Goal: Information Seeking & Learning: Find specific page/section

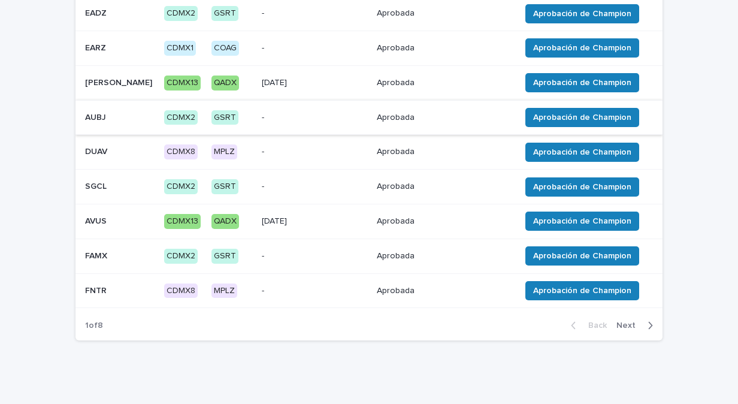
scroll to position [212, 0]
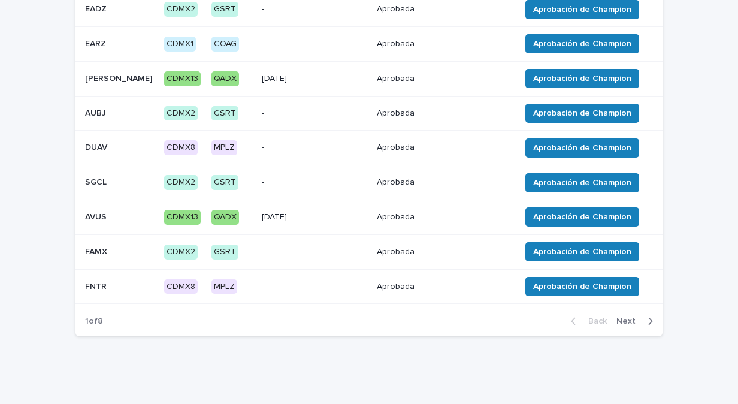
click at [643, 316] on div "button" at bounding box center [648, 321] width 10 height 11
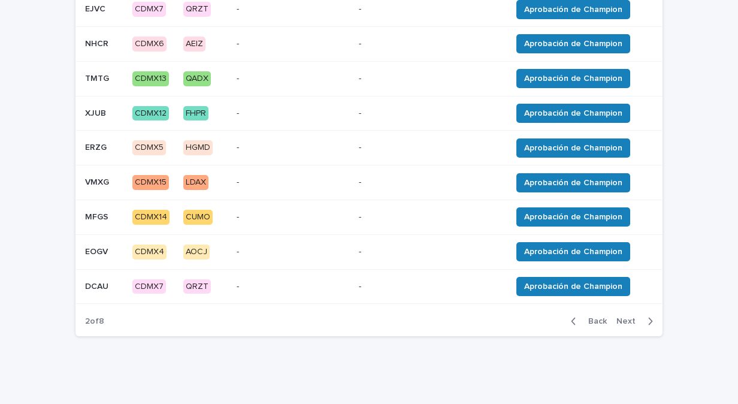
click at [643, 316] on div "button" at bounding box center [648, 321] width 10 height 11
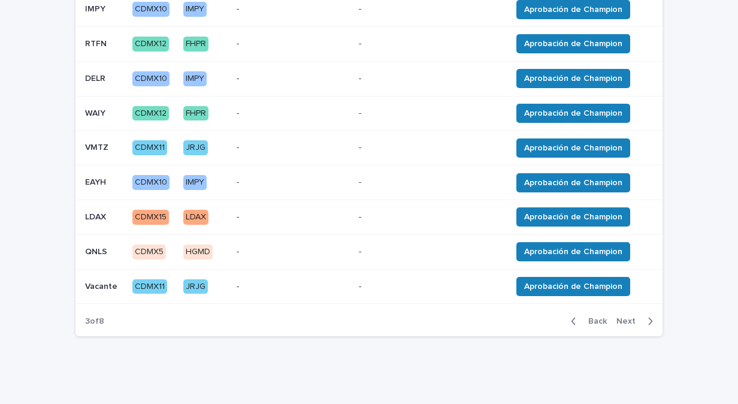
click at [643, 316] on div "button" at bounding box center [648, 321] width 10 height 11
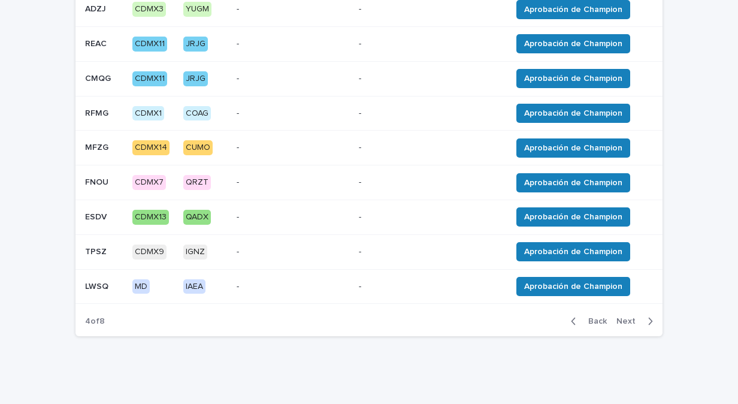
click at [643, 316] on div "button" at bounding box center [648, 321] width 10 height 11
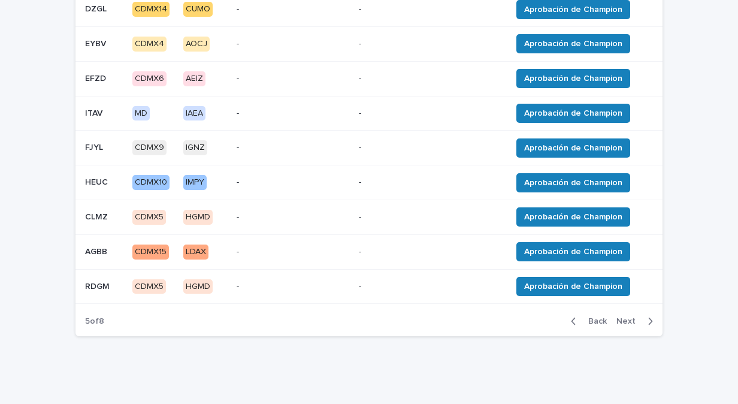
click at [643, 316] on div "button" at bounding box center [648, 321] width 10 height 11
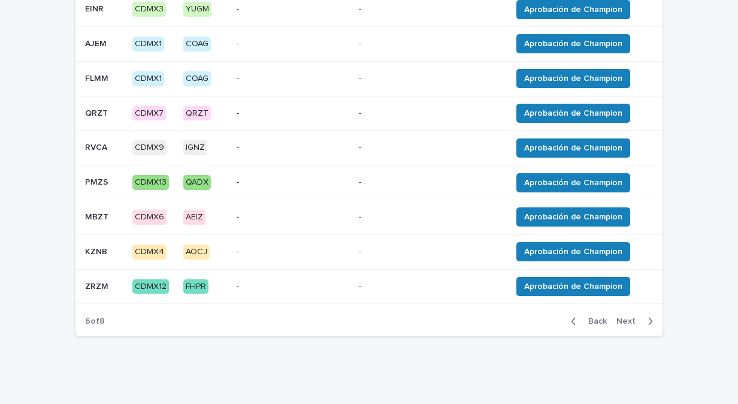
click at [643, 316] on div "button" at bounding box center [648, 321] width 10 height 11
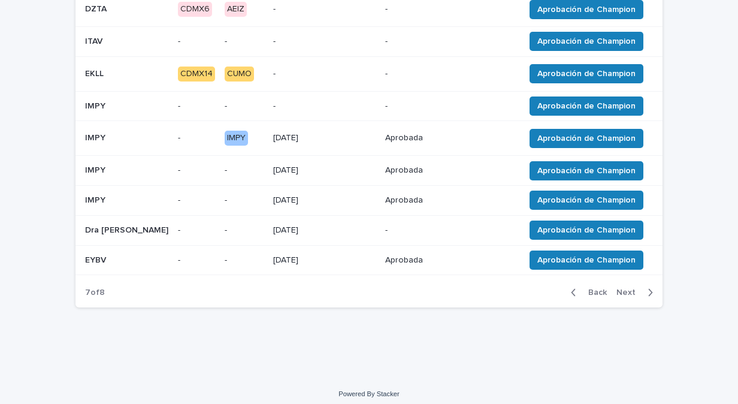
scroll to position [198, 0]
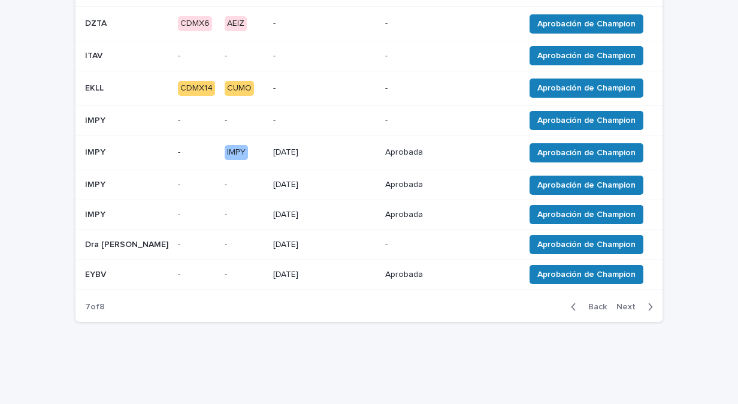
click at [643, 316] on div "Back Next" at bounding box center [612, 307] width 101 height 30
click at [649, 305] on button "Next" at bounding box center [637, 306] width 51 height 11
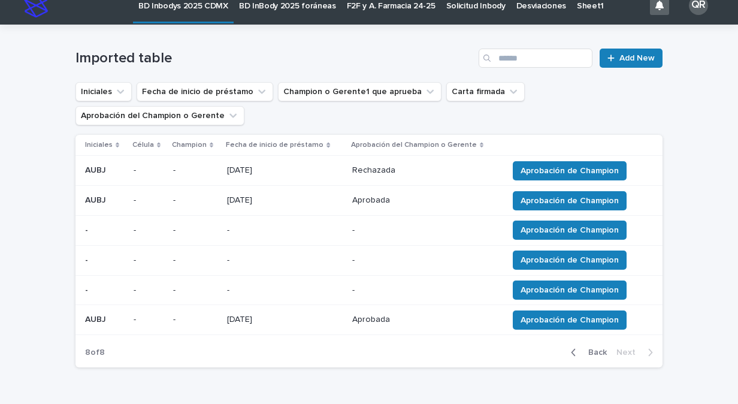
scroll to position [13, 0]
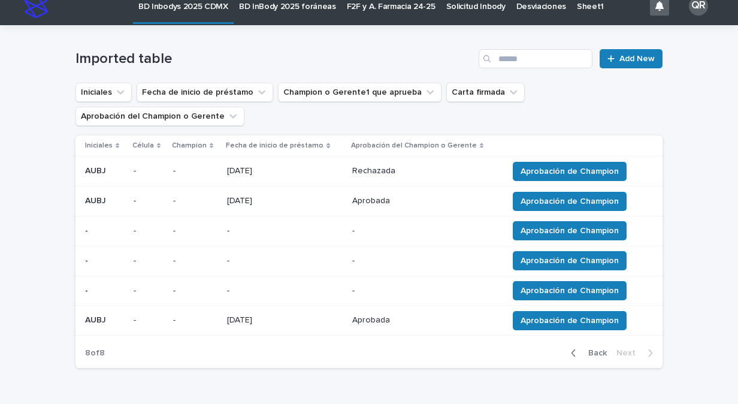
click at [572, 352] on icon "button" at bounding box center [573, 353] width 5 height 11
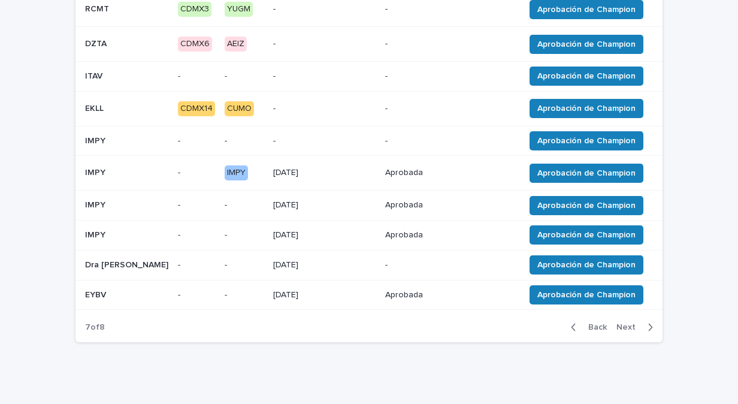
scroll to position [178, 0]
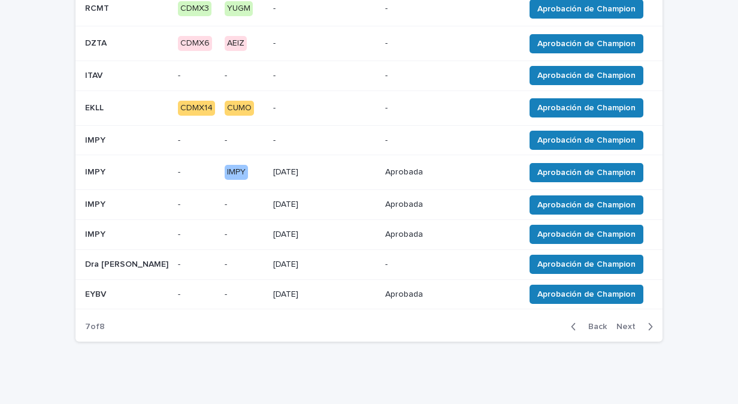
click at [571, 321] on icon "button" at bounding box center [573, 326] width 5 height 11
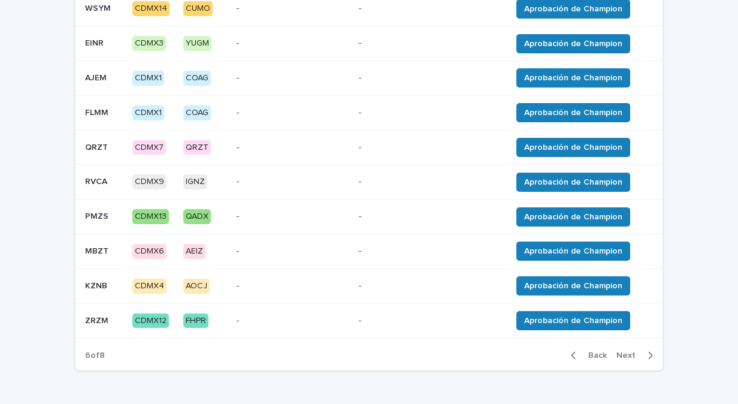
scroll to position [192, 0]
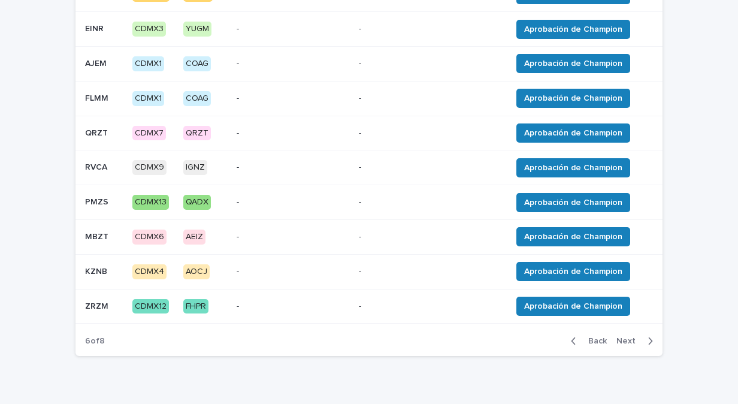
click at [571, 338] on icon "button" at bounding box center [573, 341] width 5 height 11
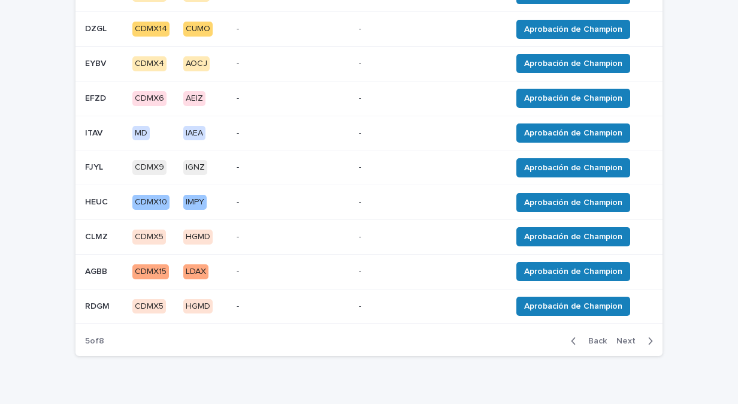
click at [571, 338] on icon "button" at bounding box center [573, 341] width 5 height 11
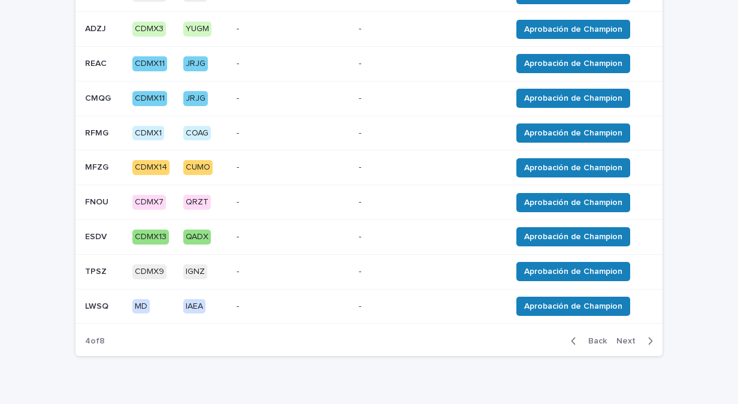
click at [571, 338] on icon "button" at bounding box center [573, 341] width 5 height 11
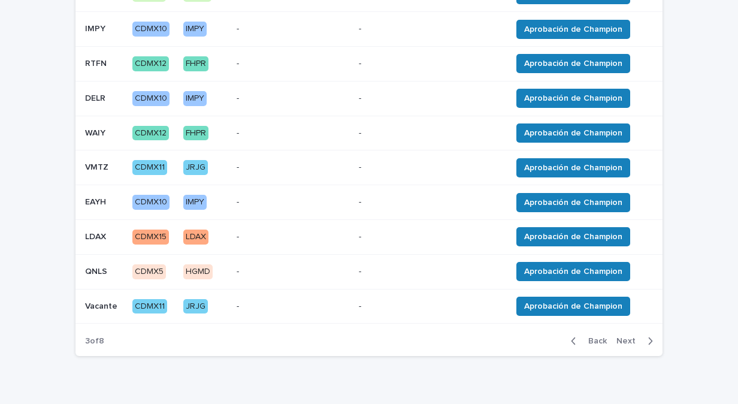
click at [571, 338] on icon "button" at bounding box center [573, 341] width 5 height 11
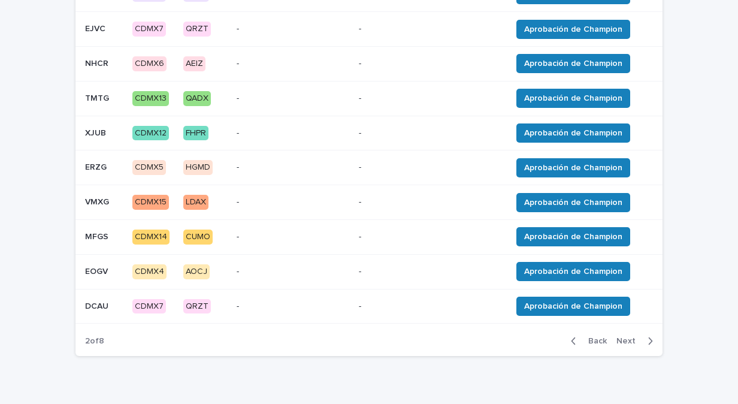
click at [571, 338] on icon "button" at bounding box center [573, 341] width 5 height 11
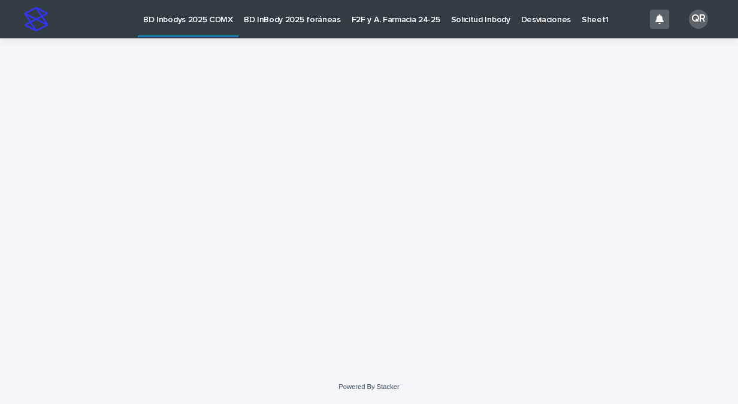
click at [306, 13] on p "BD InBody 2025 foráneas" at bounding box center [292, 12] width 97 height 25
click at [530, 22] on p "Desviaciones" at bounding box center [546, 12] width 50 height 25
click at [302, 18] on p "BD InBody 2025 foráneas" at bounding box center [292, 12] width 97 height 25
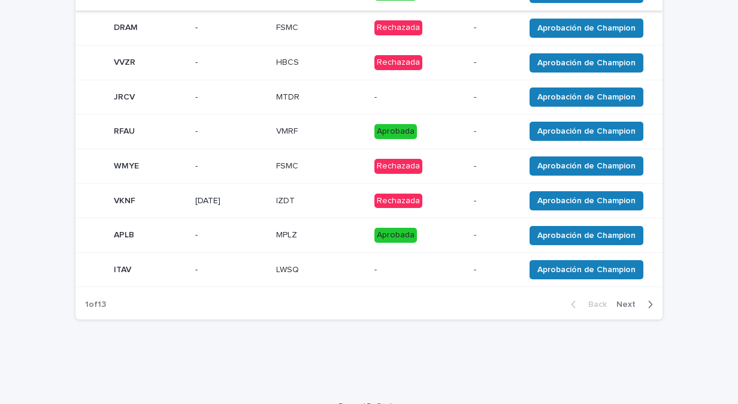
scroll to position [237, 0]
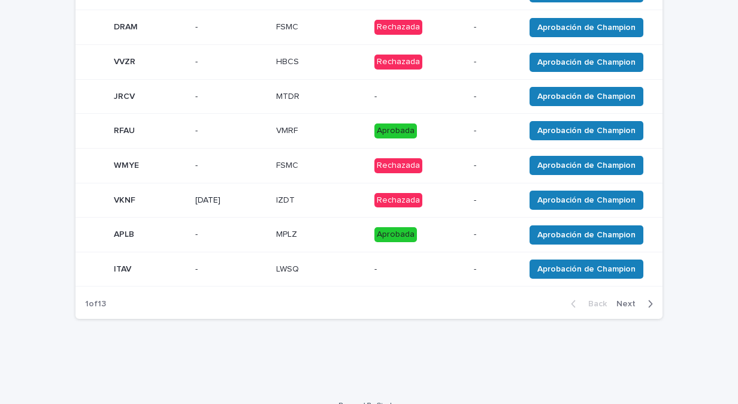
click at [643, 305] on div "button" at bounding box center [648, 303] width 10 height 11
click at [638, 300] on span "Next" at bounding box center [630, 304] width 26 height 8
click at [649, 300] on icon "button" at bounding box center [651, 303] width 4 height 7
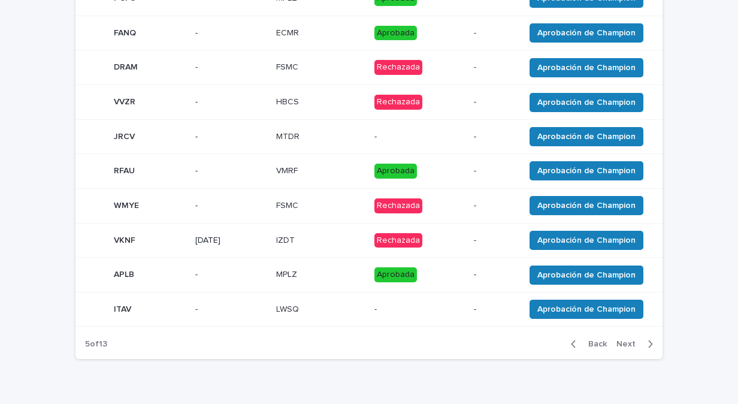
scroll to position [198, 0]
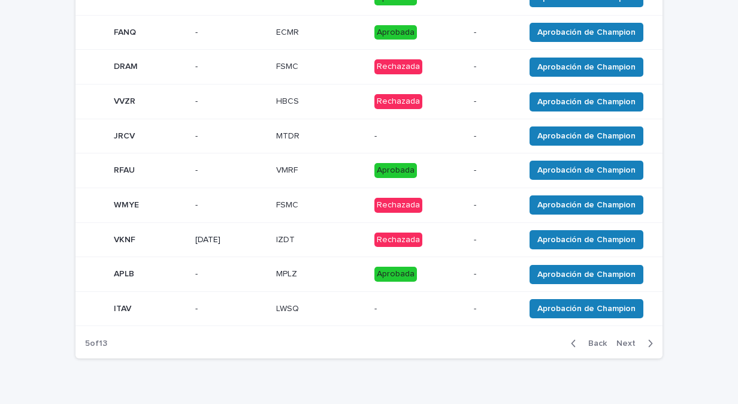
click at [648, 342] on icon "button" at bounding box center [650, 343] width 5 height 11
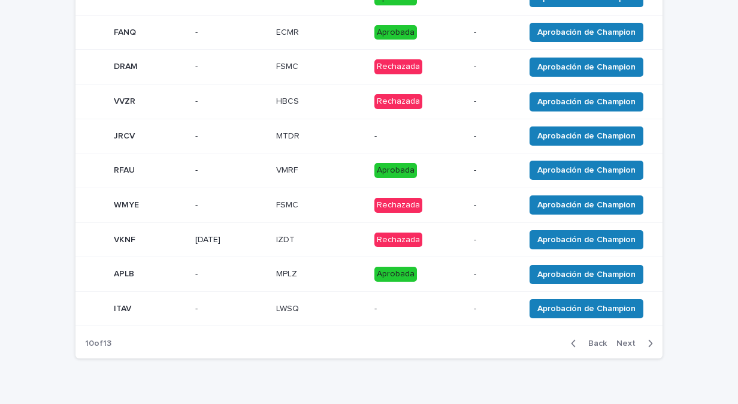
click at [648, 342] on icon "button" at bounding box center [650, 343] width 5 height 11
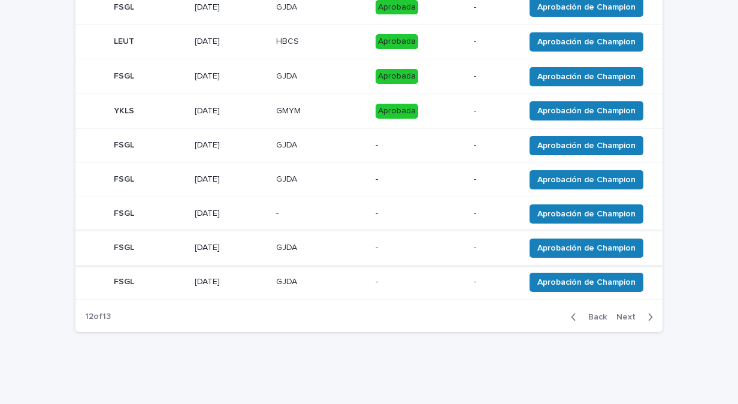
scroll to position [224, 0]
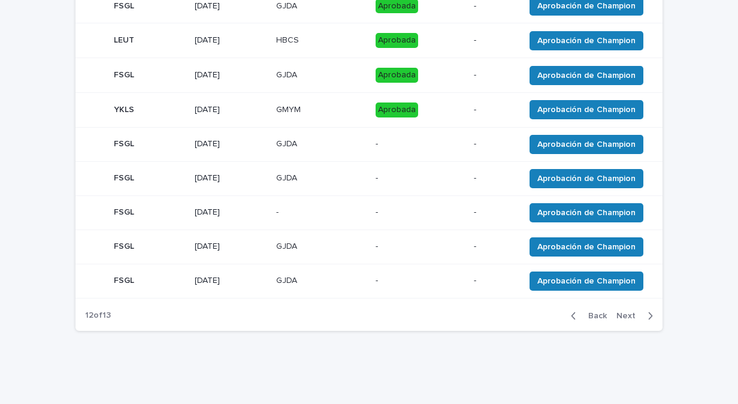
click at [571, 310] on icon "button" at bounding box center [573, 315] width 5 height 11
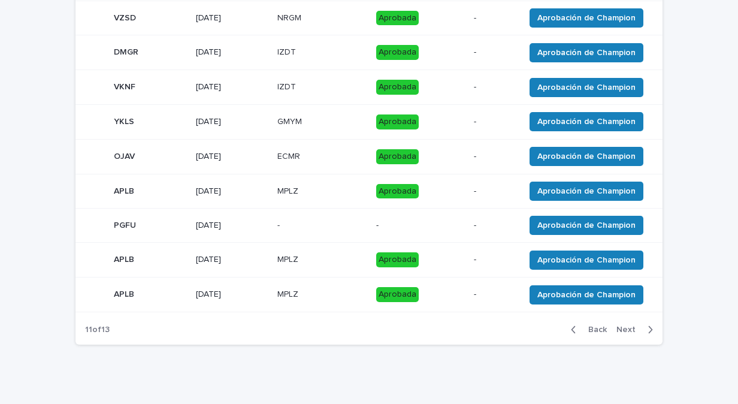
scroll to position [218, 0]
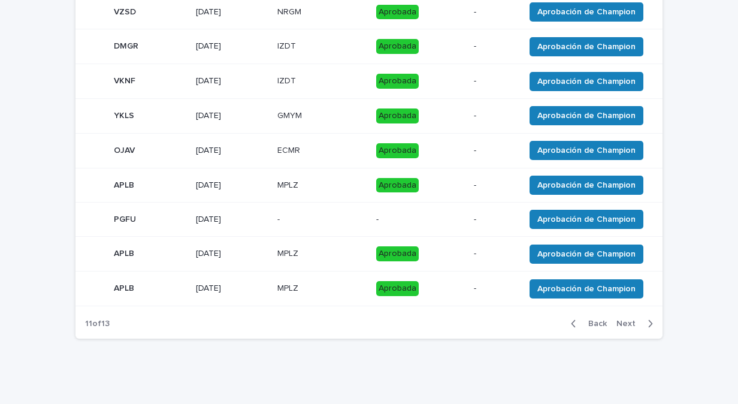
click at [575, 328] on div "button" at bounding box center [576, 323] width 10 height 11
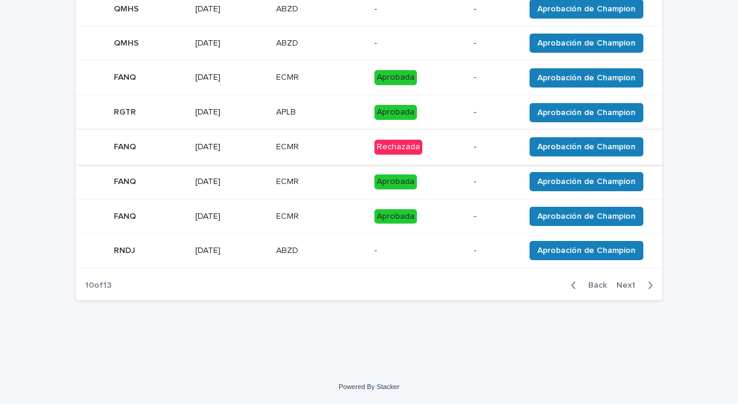
scroll to position [281, 0]
click at [567, 285] on button "Back" at bounding box center [587, 285] width 50 height 11
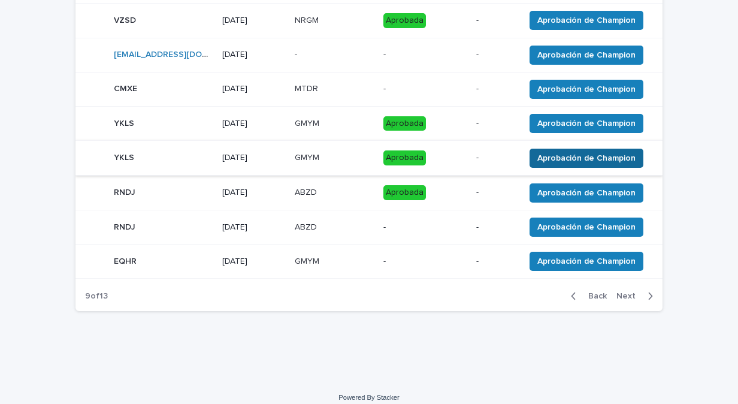
scroll to position [259, 0]
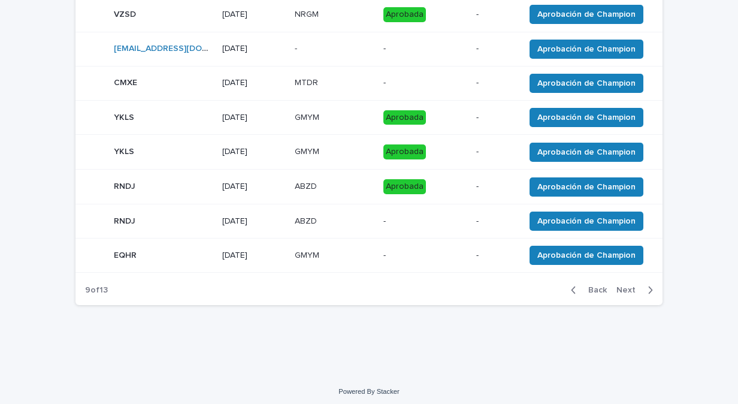
click at [571, 285] on icon "button" at bounding box center [573, 290] width 5 height 11
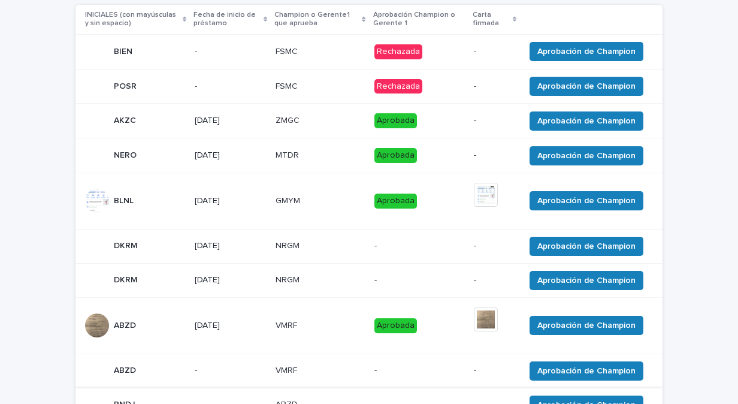
scroll to position [297, 0]
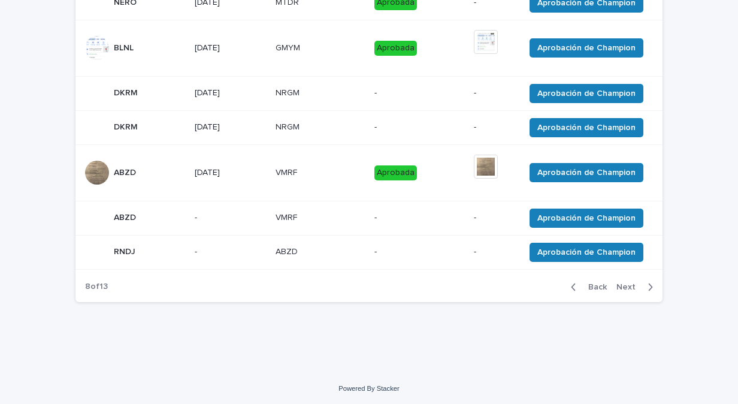
click at [572, 286] on icon "button" at bounding box center [574, 286] width 4 height 7
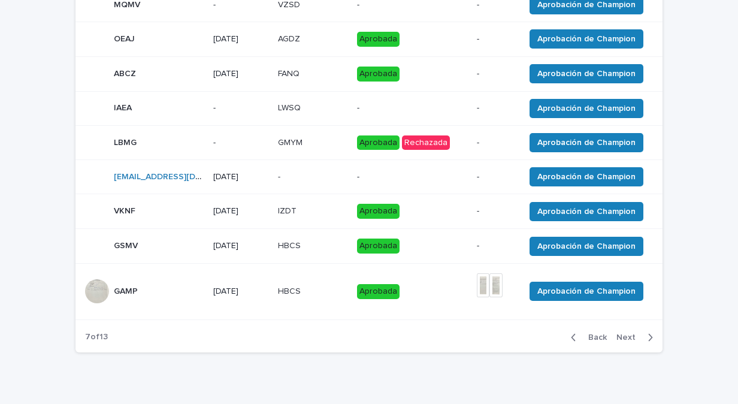
scroll to position [232, 0]
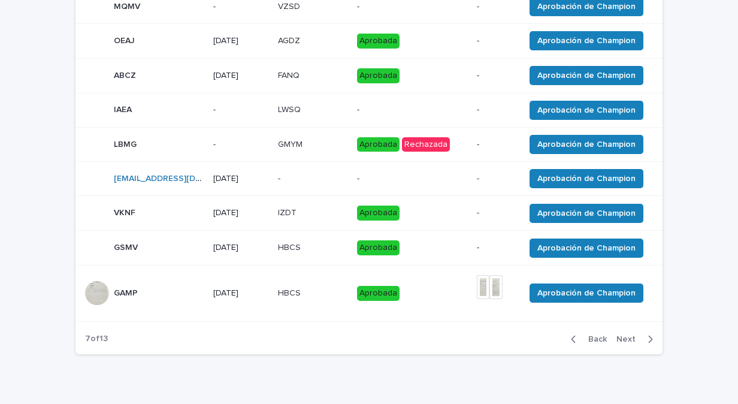
click at [137, 156] on div "LBMG LBMG" at bounding box center [144, 144] width 119 height 24
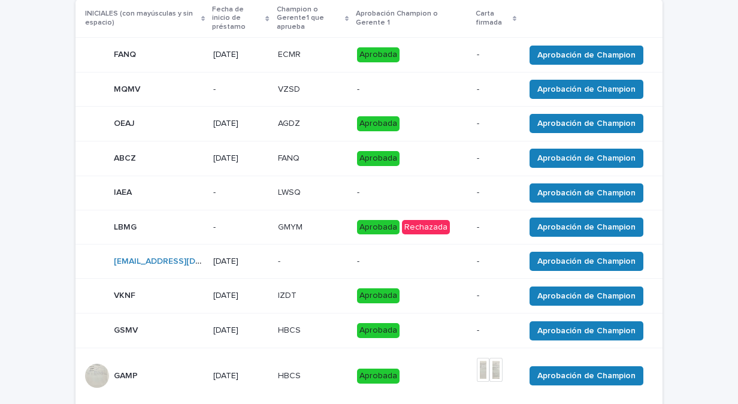
scroll to position [316, 0]
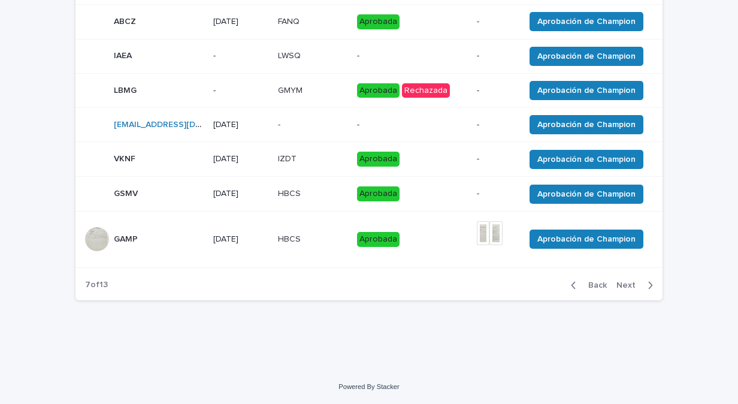
click at [648, 281] on icon "button" at bounding box center [650, 285] width 5 height 11
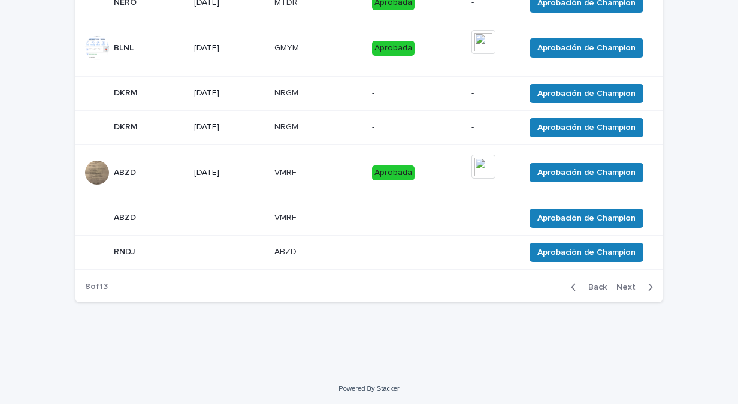
click at [648, 282] on icon "button" at bounding box center [650, 287] width 5 height 11
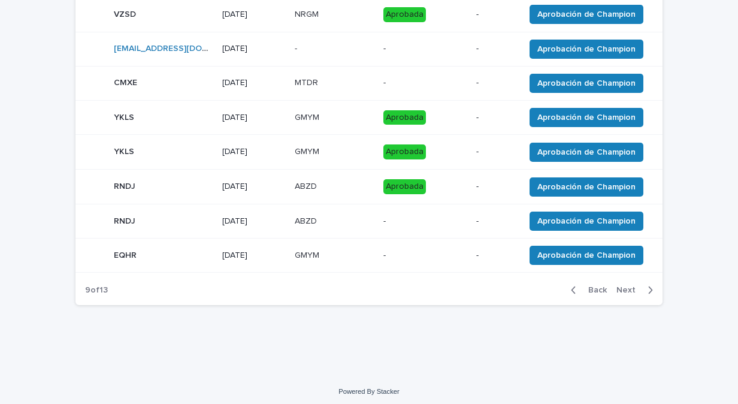
click at [648, 285] on icon "button" at bounding box center [650, 290] width 5 height 11
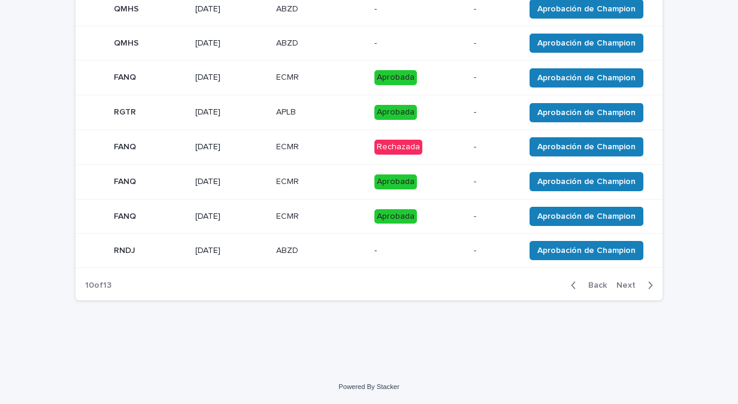
scroll to position [270, 0]
click at [644, 281] on div "Back Next" at bounding box center [612, 285] width 101 height 30
click at [649, 289] on icon "button" at bounding box center [651, 285] width 4 height 7
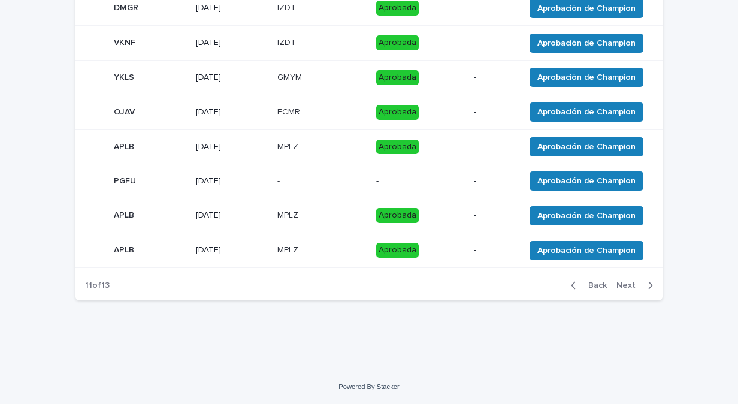
scroll to position [260, 0]
click at [645, 292] on div "Back Next" at bounding box center [612, 285] width 101 height 30
click at [648, 285] on icon "button" at bounding box center [650, 285] width 5 height 11
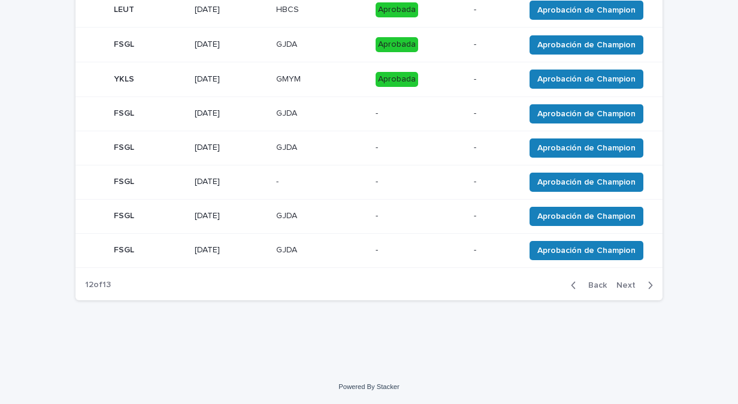
scroll to position [253, 0]
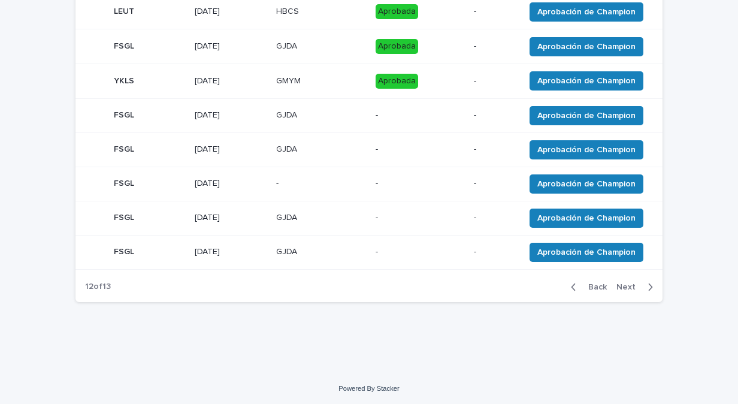
click at [648, 285] on icon "button" at bounding box center [650, 287] width 5 height 11
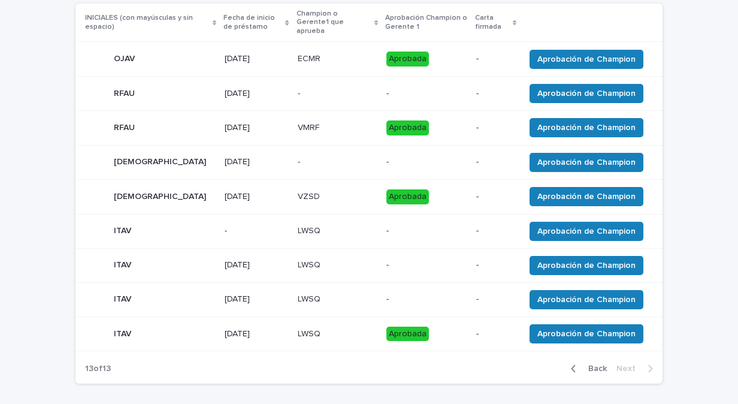
scroll to position [145, 0]
click at [574, 363] on div "button" at bounding box center [576, 368] width 10 height 11
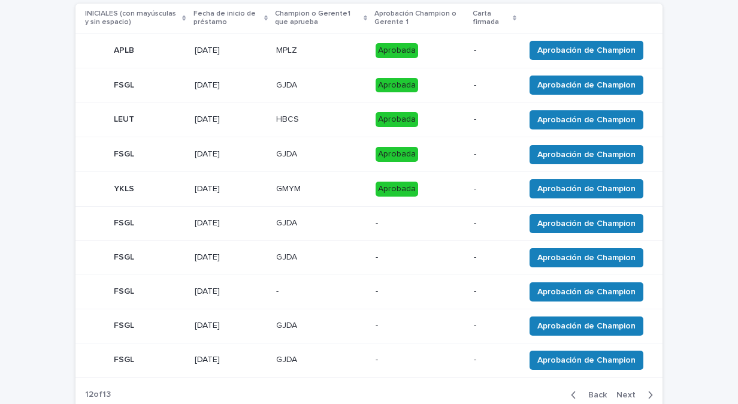
scroll to position [162, 0]
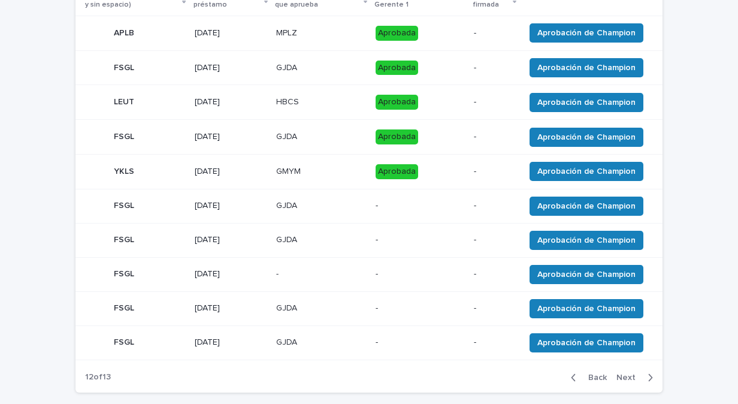
click at [212, 204] on p "[DATE]" at bounding box center [231, 206] width 72 height 10
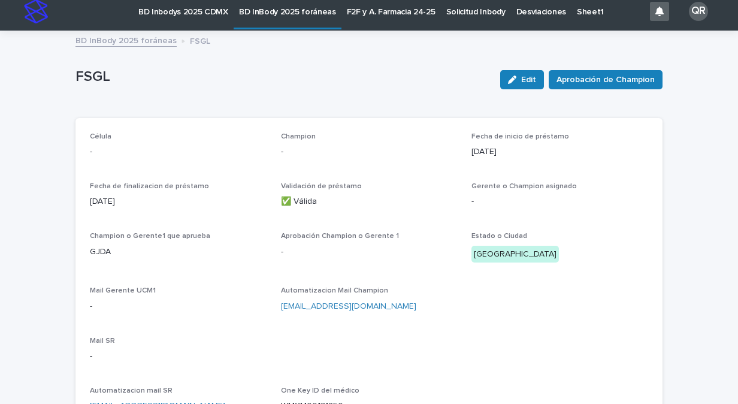
scroll to position [3, 0]
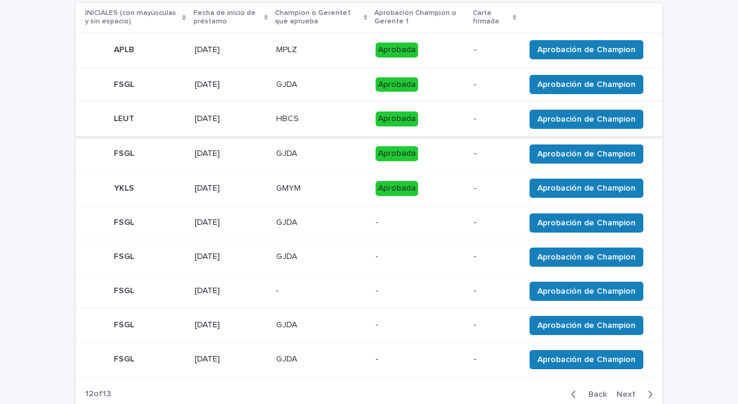
scroll to position [146, 0]
